Goal: Information Seeking & Learning: Learn about a topic

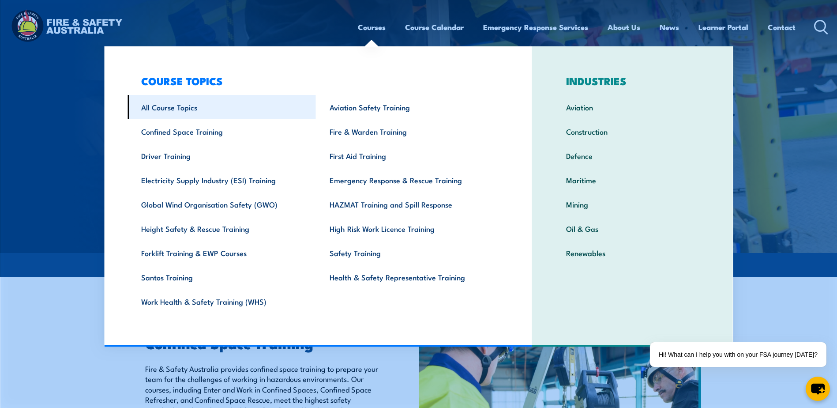
click at [170, 108] on link "All Course Topics" at bounding box center [221, 107] width 188 height 24
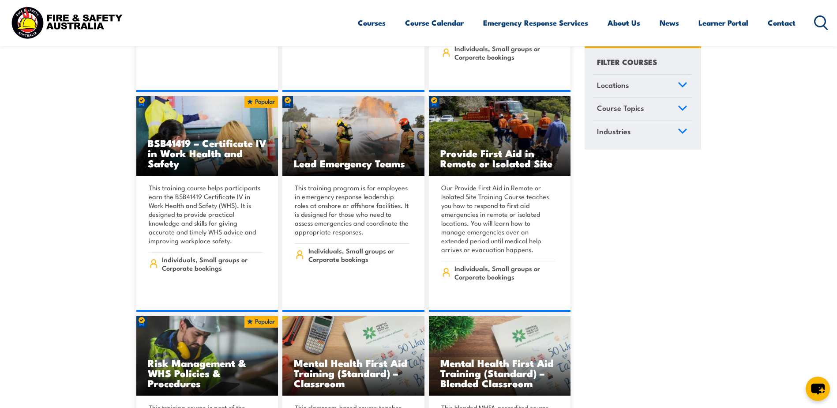
scroll to position [5866, 0]
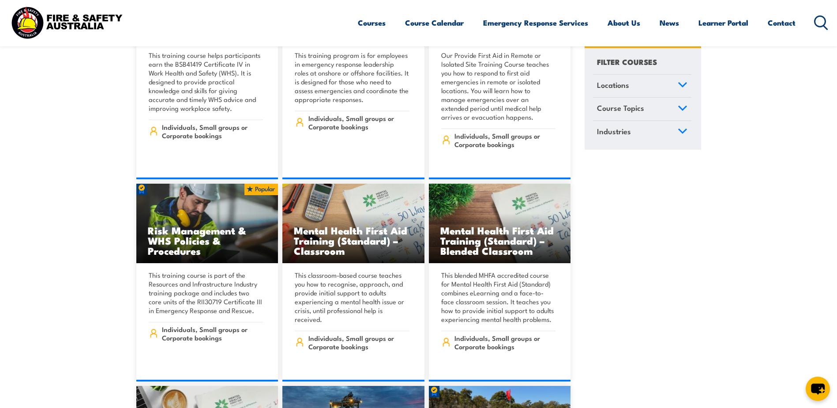
click at [677, 109] on link "Course Topics" at bounding box center [642, 109] width 98 height 23
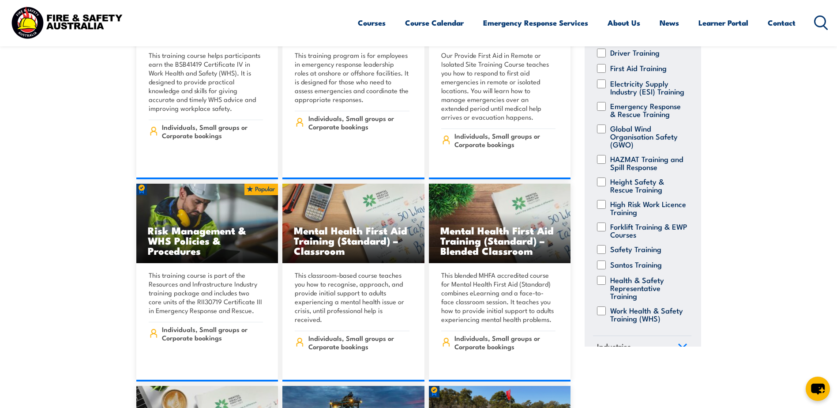
scroll to position [173, 0]
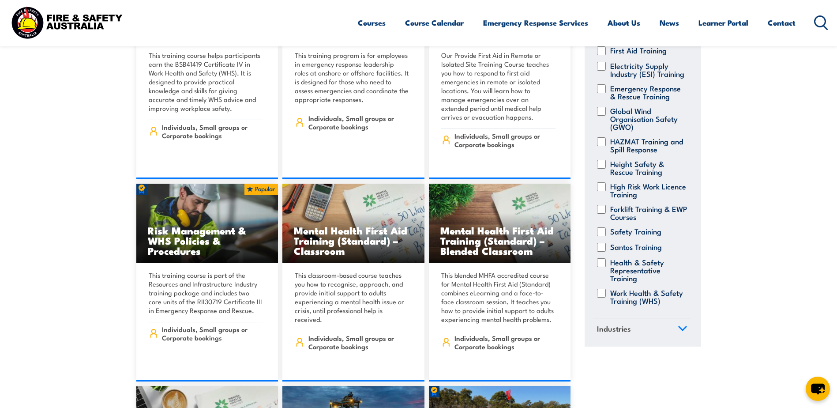
click at [603, 290] on div "Work Health & Safety Training (WHS)" at bounding box center [642, 296] width 98 height 16
click at [603, 288] on input "Work Health & Safety Training (WHS)" at bounding box center [601, 292] width 9 height 9
checkbox input "true"
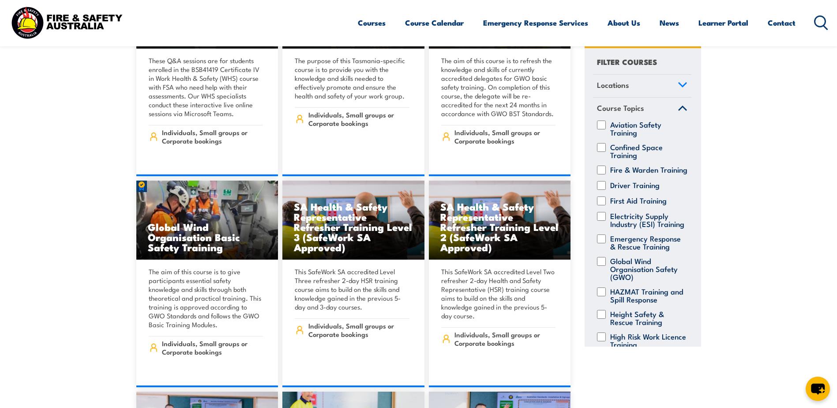
scroll to position [265, 0]
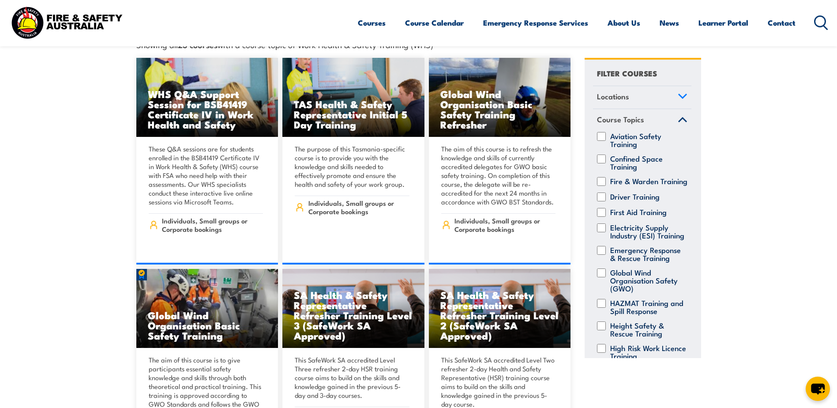
click at [821, 28] on icon at bounding box center [821, 22] width 14 height 15
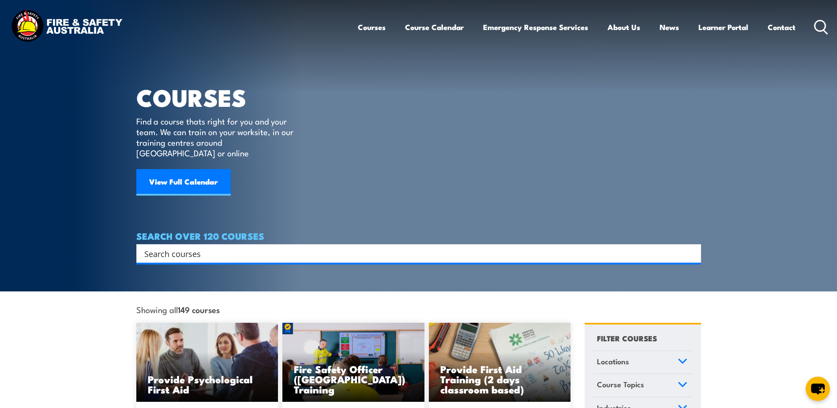
click at [268, 247] on input "Search input" at bounding box center [412, 253] width 537 height 13
type input "manual handling"
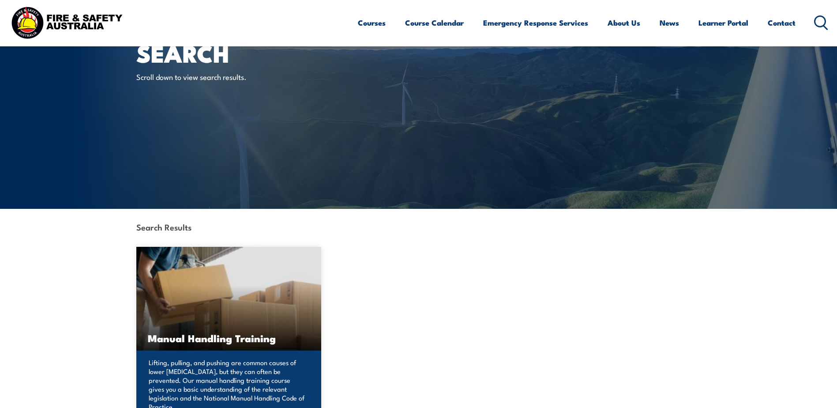
scroll to position [132, 0]
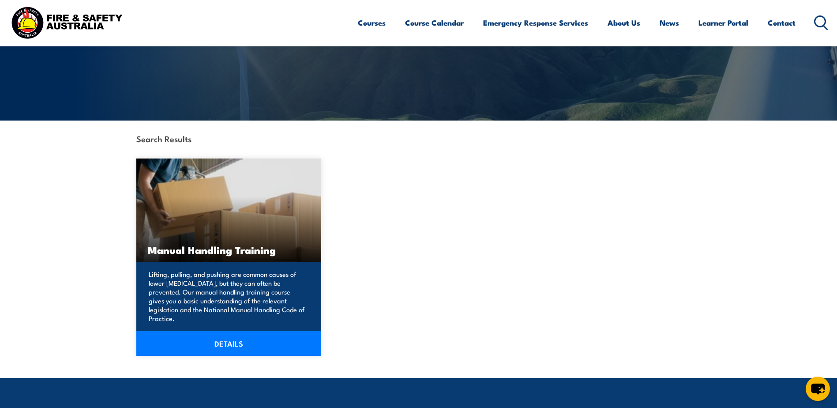
click at [220, 337] on link "DETAILS" at bounding box center [228, 343] width 185 height 25
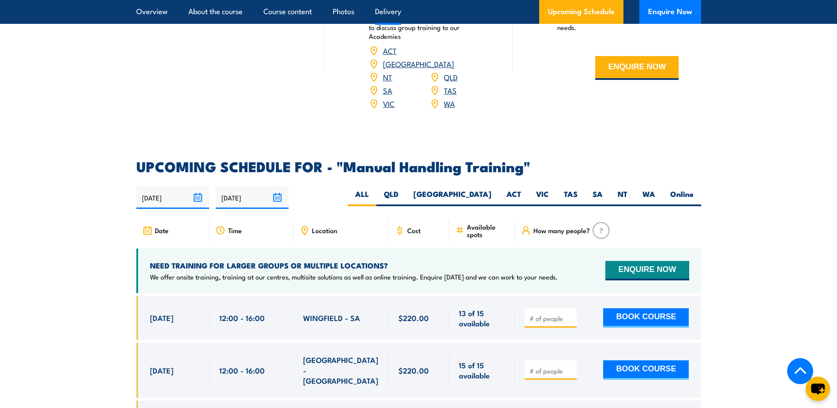
scroll to position [1235, 0]
